Goal: Task Accomplishment & Management: Use online tool/utility

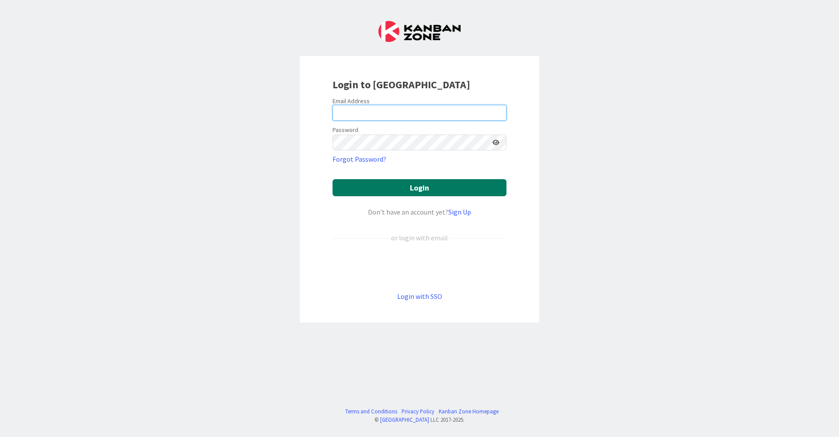
type input "[EMAIL_ADDRESS][DOMAIN_NAME]"
click at [450, 187] on button "Login" at bounding box center [419, 187] width 174 height 17
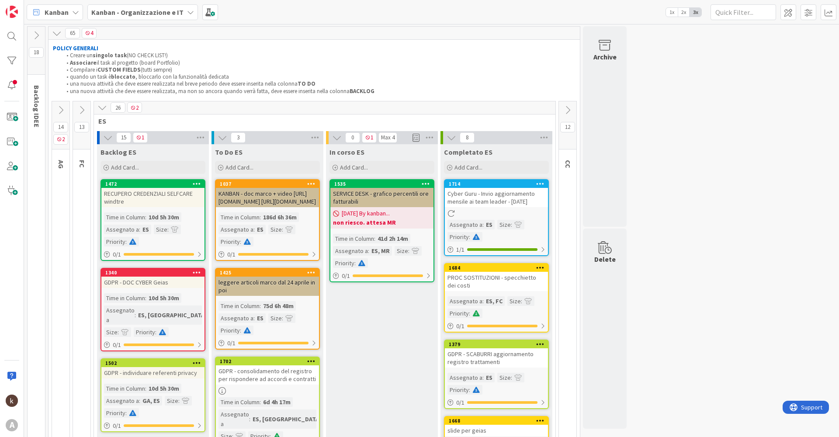
click at [571, 114] on icon at bounding box center [568, 110] width 10 height 10
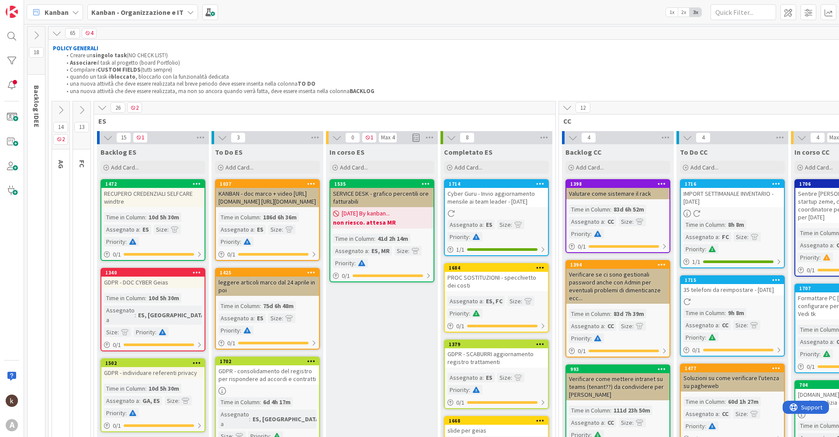
click at [101, 109] on icon at bounding box center [102, 108] width 10 height 10
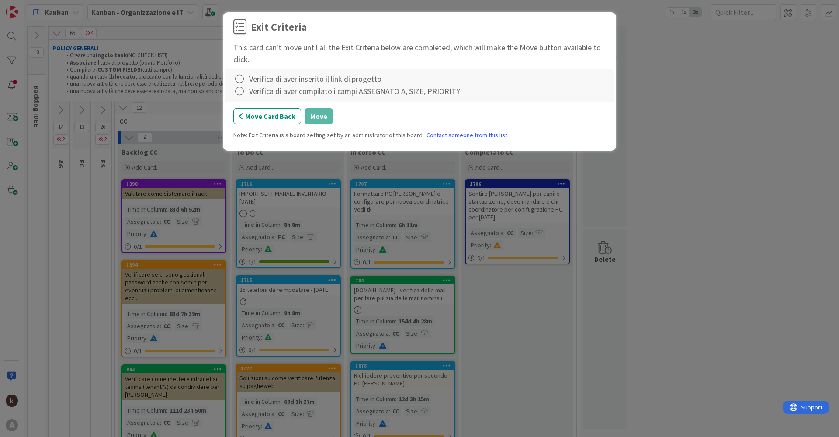
click at [254, 79] on div "Verifica di aver inserito il link di progetto" at bounding box center [315, 79] width 132 height 12
click at [237, 78] on icon at bounding box center [239, 79] width 12 height 12
click at [238, 93] on link "Complete" at bounding box center [287, 96] width 109 height 13
click at [239, 87] on icon at bounding box center [239, 91] width 12 height 12
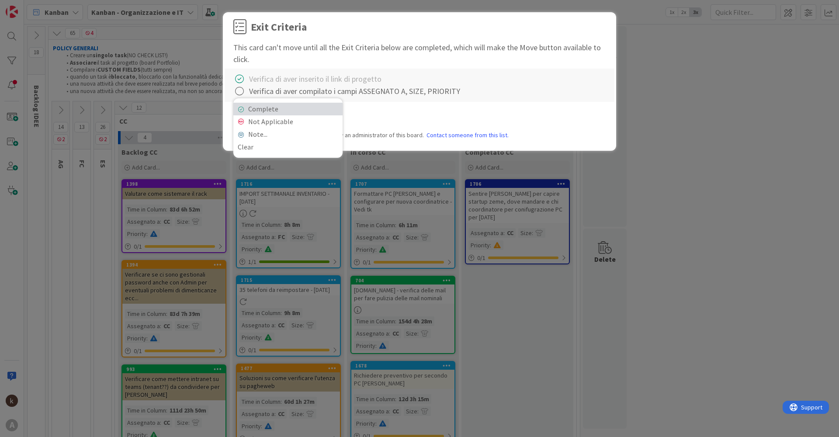
click at [248, 105] on link "Complete" at bounding box center [287, 109] width 109 height 13
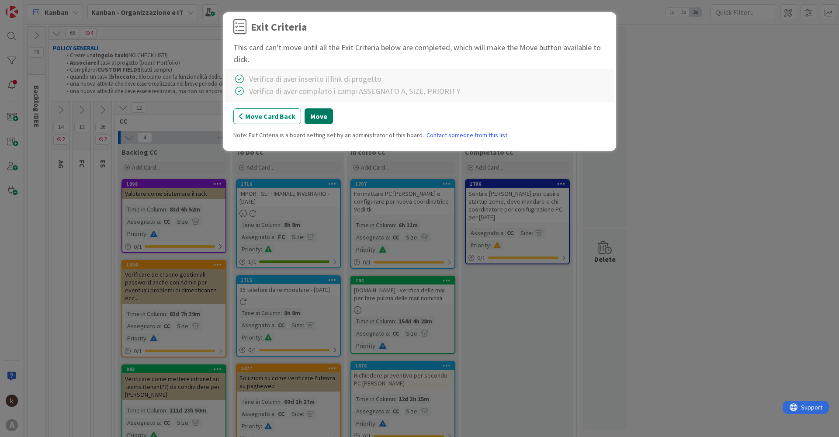
click at [317, 118] on button "Move" at bounding box center [318, 116] width 28 height 16
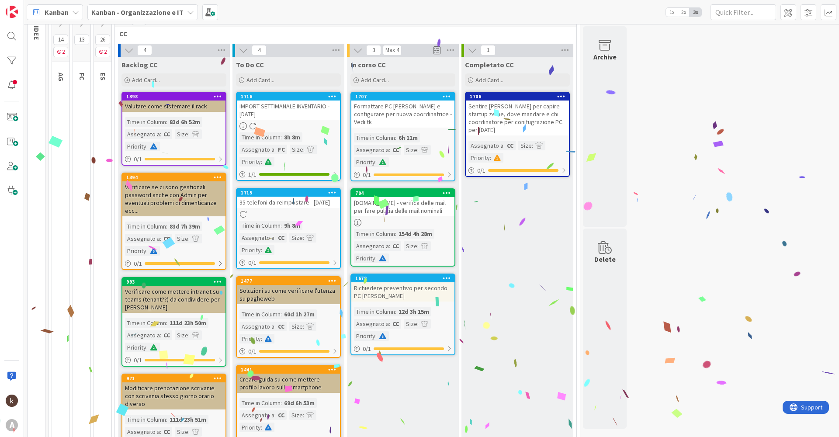
scroll to position [127, 0]
